Goal: Task Accomplishment & Management: Manage account settings

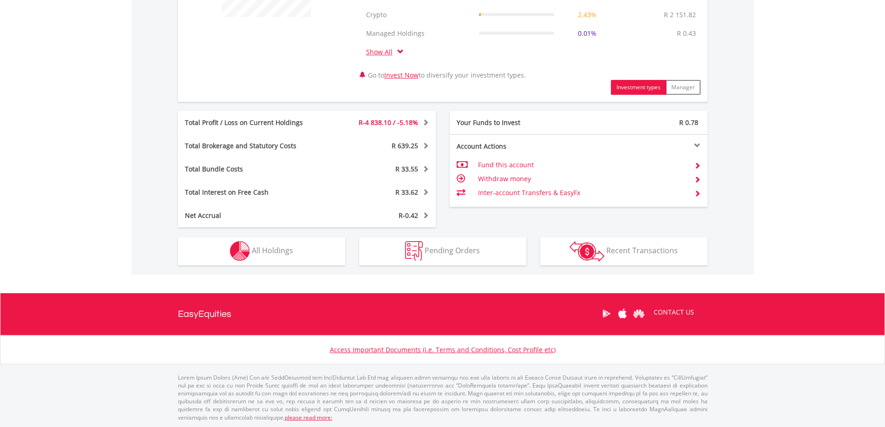
scroll to position [434, 0]
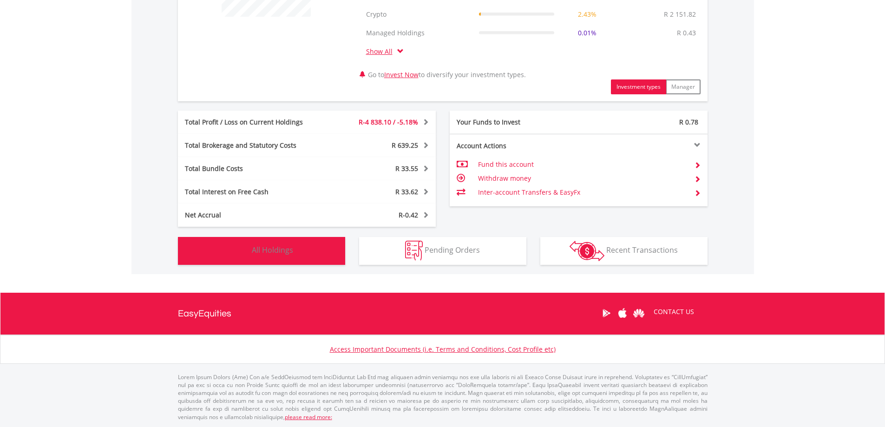
click at [305, 255] on button "Holdings All Holdings" at bounding box center [261, 251] width 167 height 28
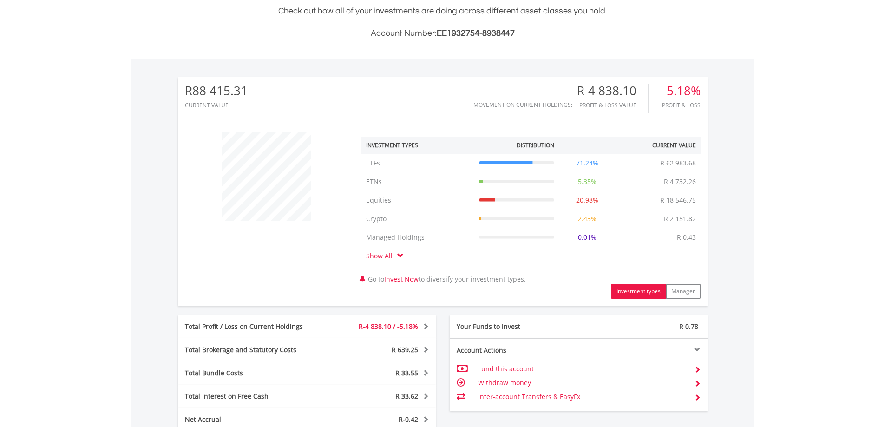
scroll to position [0, 0]
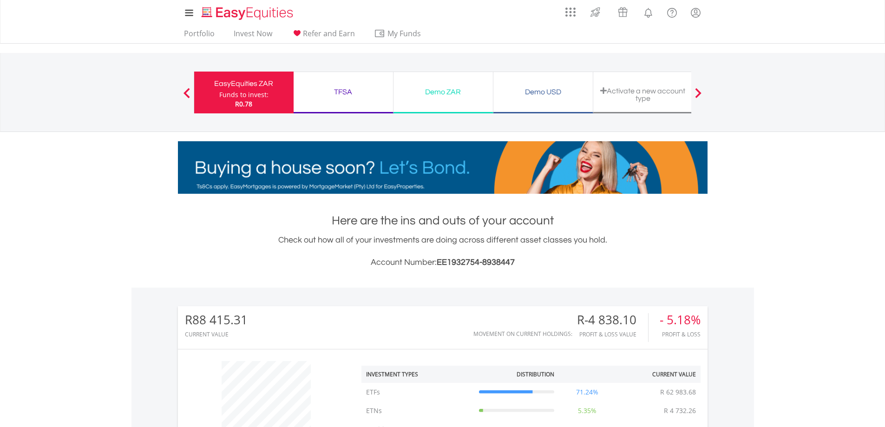
click at [335, 93] on div "TFSA" at bounding box center [343, 91] width 88 height 13
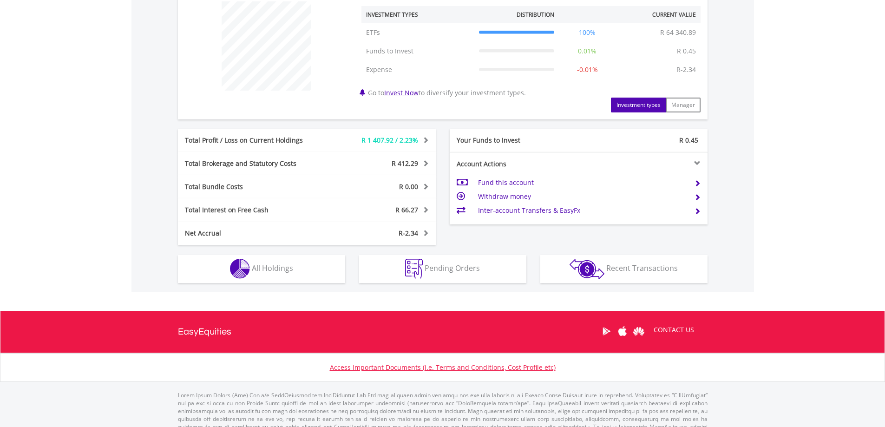
scroll to position [378, 0]
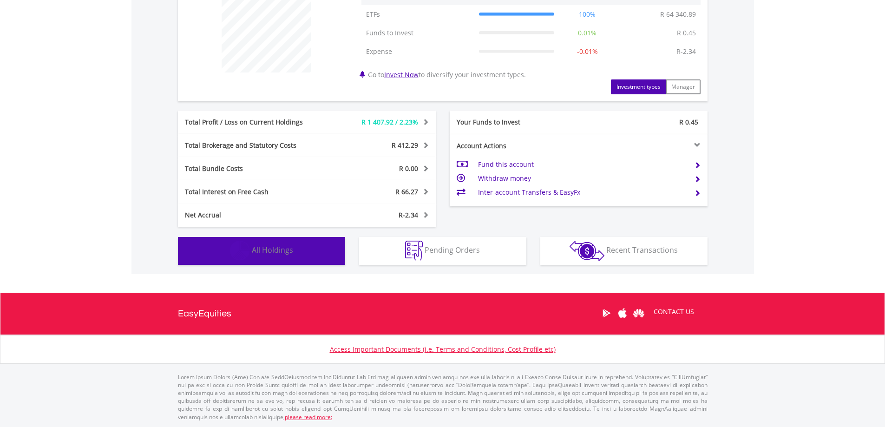
click at [288, 256] on button "Holdings All Holdings" at bounding box center [261, 251] width 167 height 28
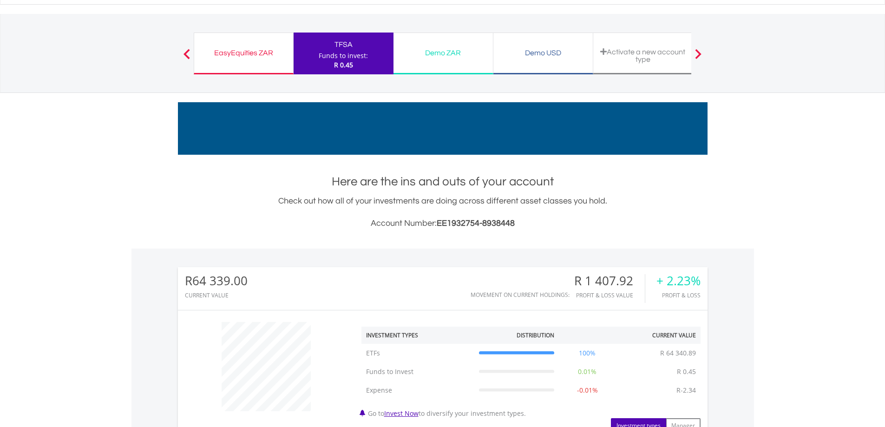
scroll to position [0, 0]
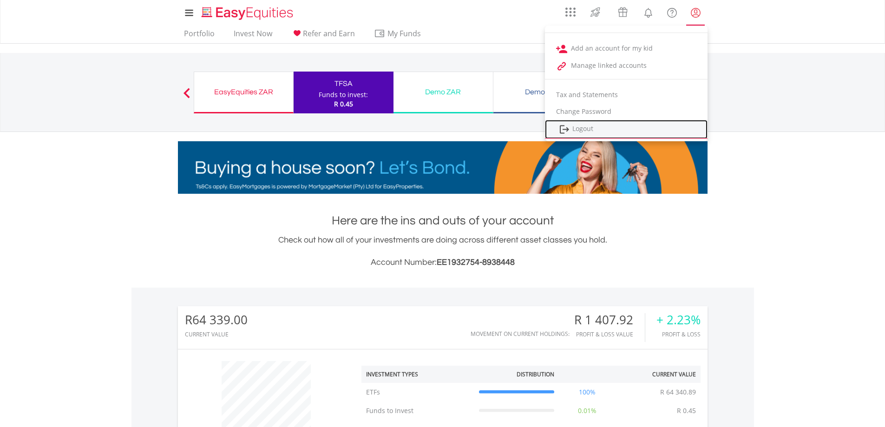
click at [614, 128] on link "Logout" at bounding box center [626, 129] width 163 height 19
